Goal: Task Accomplishment & Management: Manage account settings

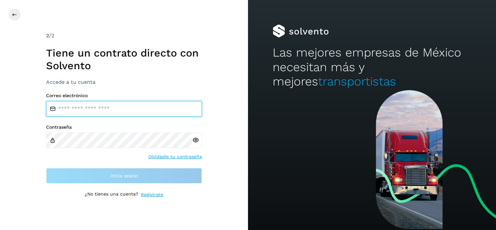
click at [99, 112] on input "email" at bounding box center [124, 109] width 156 height 16
type input "**********"
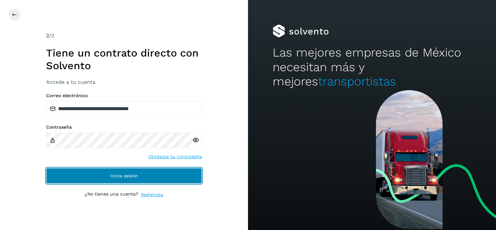
click at [145, 177] on button "Inicia sesión" at bounding box center [124, 176] width 156 height 16
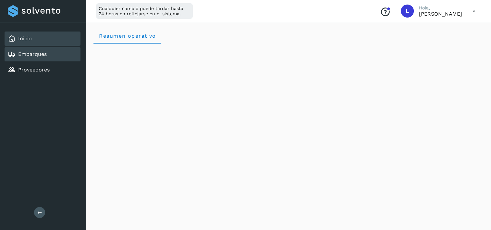
click at [41, 55] on link "Embarques" at bounding box center [32, 54] width 29 height 6
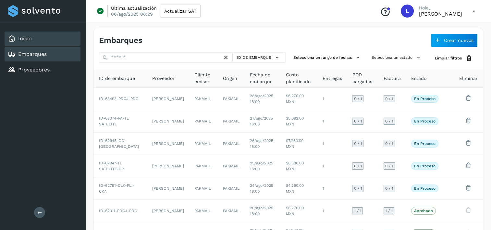
click at [28, 38] on link "Inicio" at bounding box center [25, 38] width 14 height 6
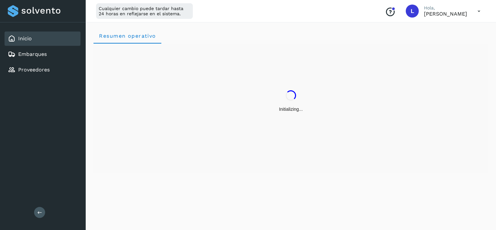
click at [478, 11] on icon at bounding box center [479, 11] width 13 height 13
click at [442, 41] on div "Cerrar sesión" at bounding box center [446, 42] width 77 height 12
